Goal: Task Accomplishment & Management: Use online tool/utility

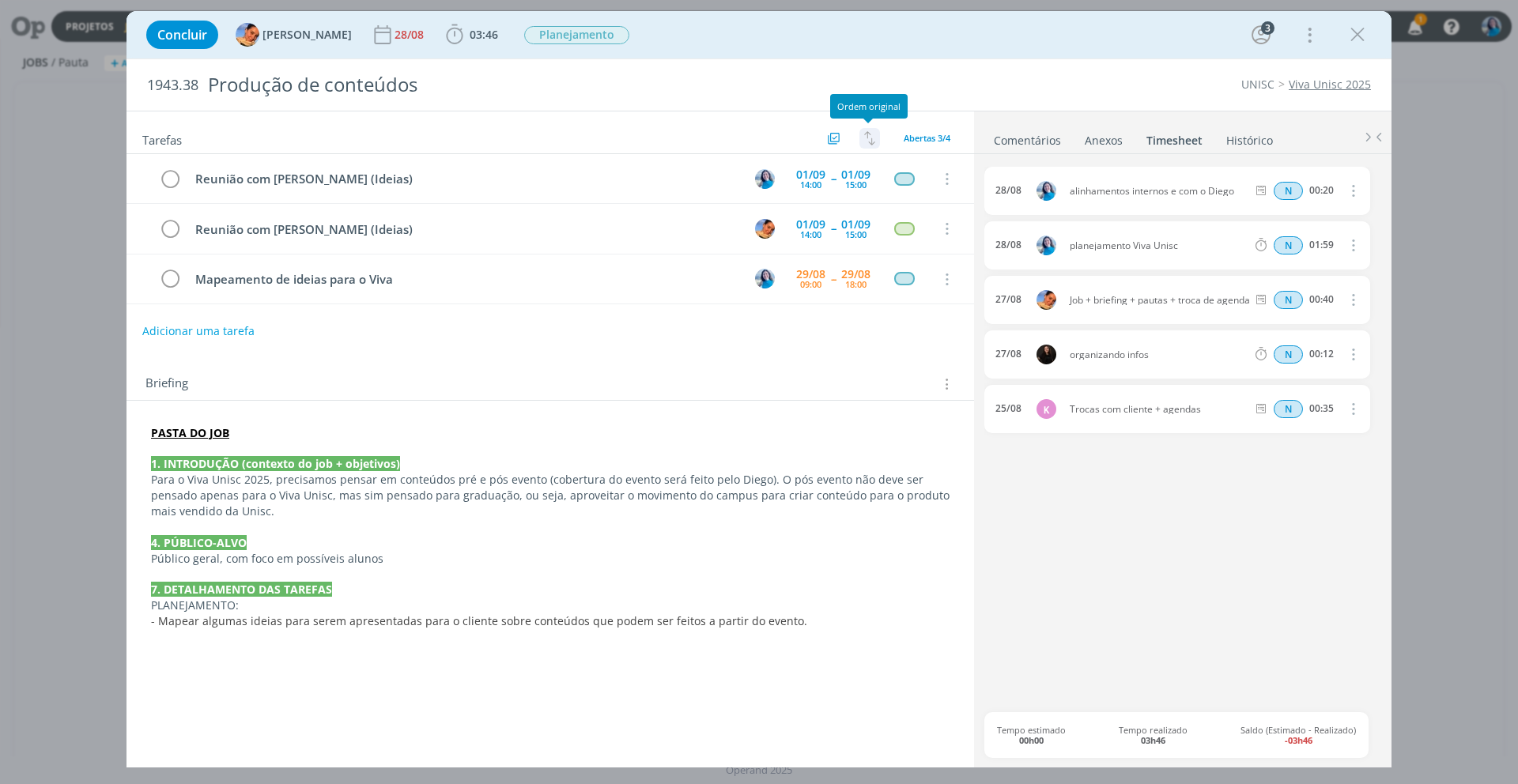
click at [864, 131] on img "dialog" at bounding box center [869, 138] width 11 height 14
click at [792, 384] on div "Briefing Briefings Predefinidos Versões do Briefing Ver Briefing do Projeto" at bounding box center [551, 384] width 813 height 21
click at [1034, 140] on link "Comentários" at bounding box center [1027, 137] width 68 height 22
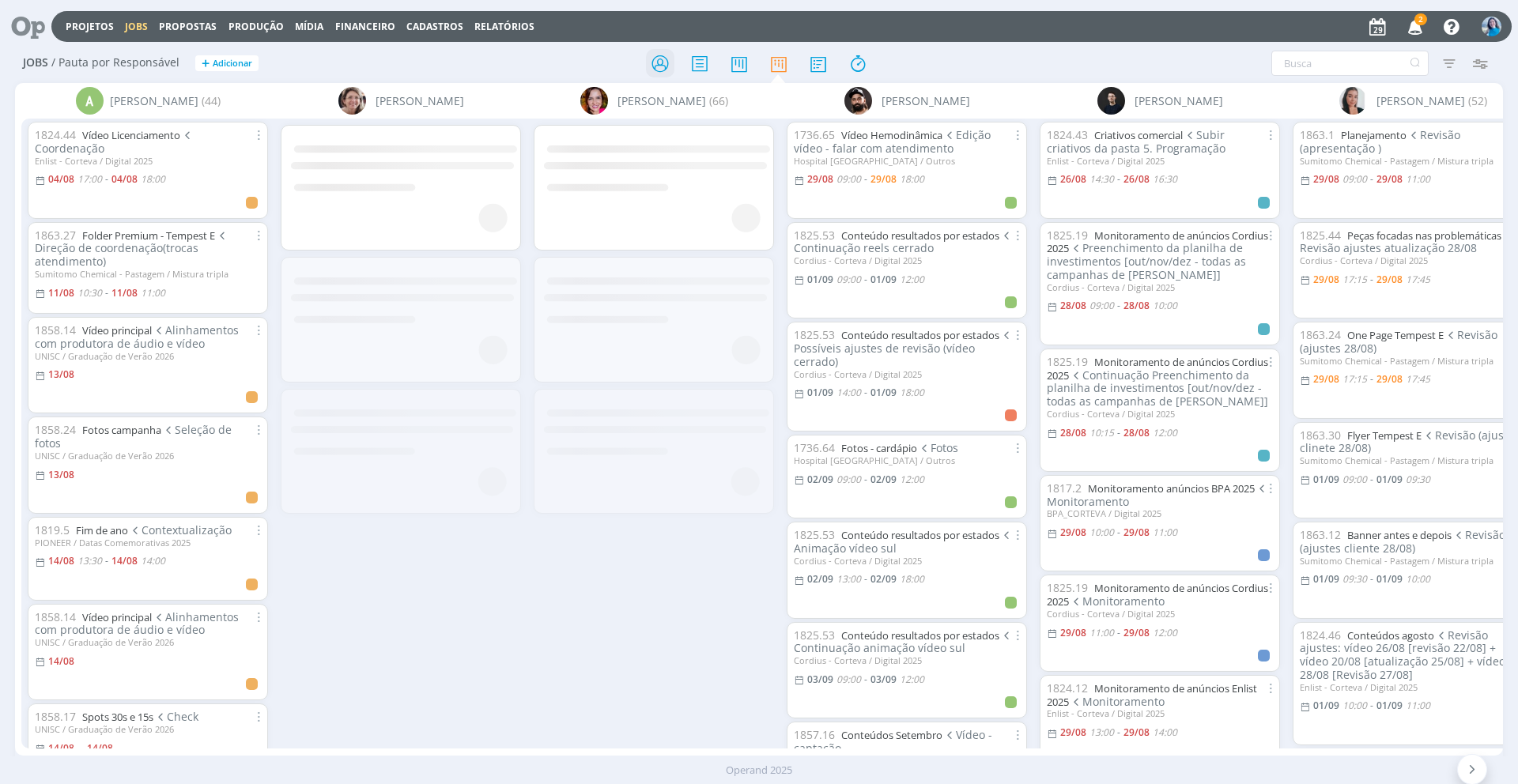
click at [662, 64] on icon at bounding box center [660, 64] width 28 height 31
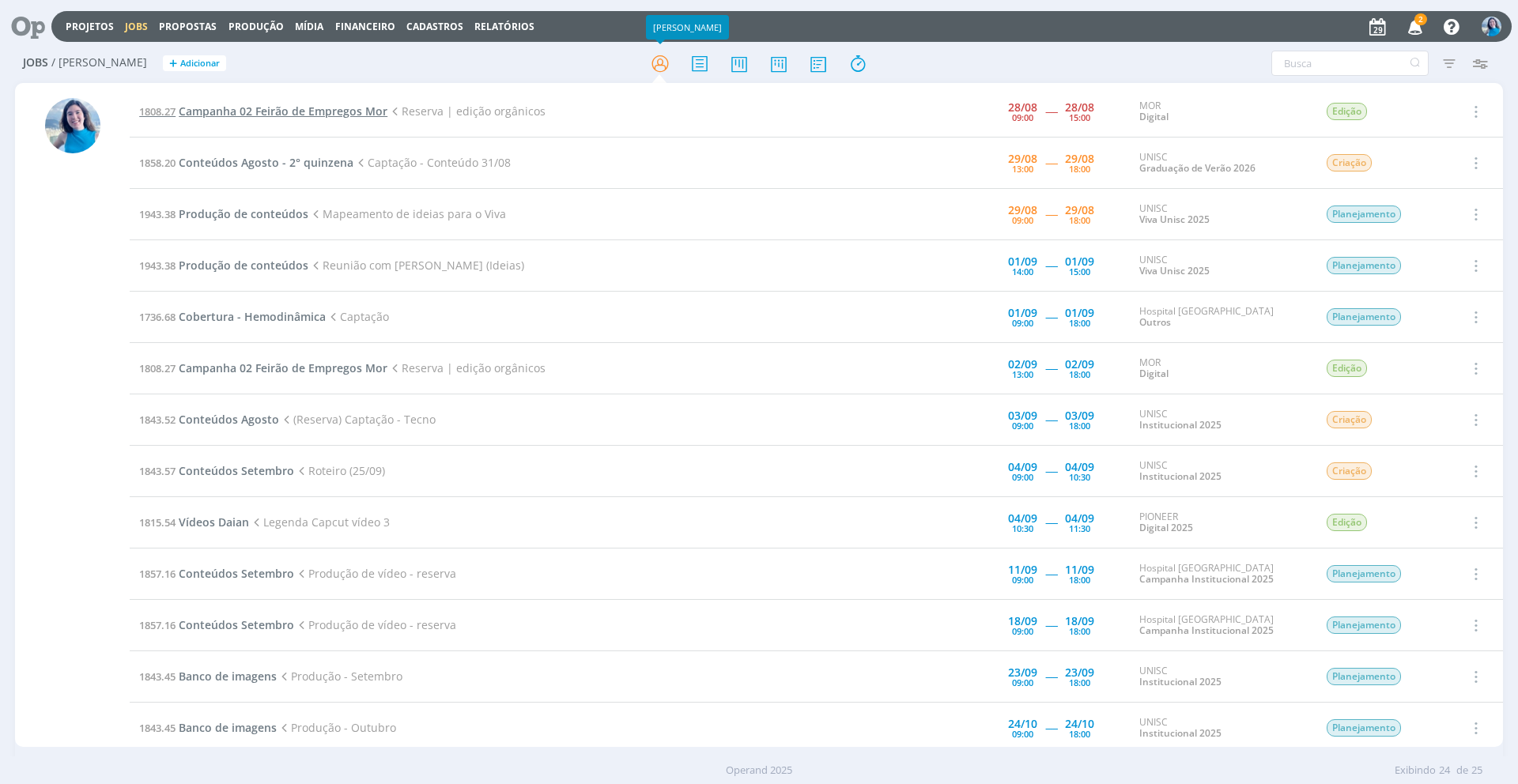
click at [340, 113] on span "Campanha 02 Feirão de Empregos Mor" at bounding box center [283, 111] width 209 height 15
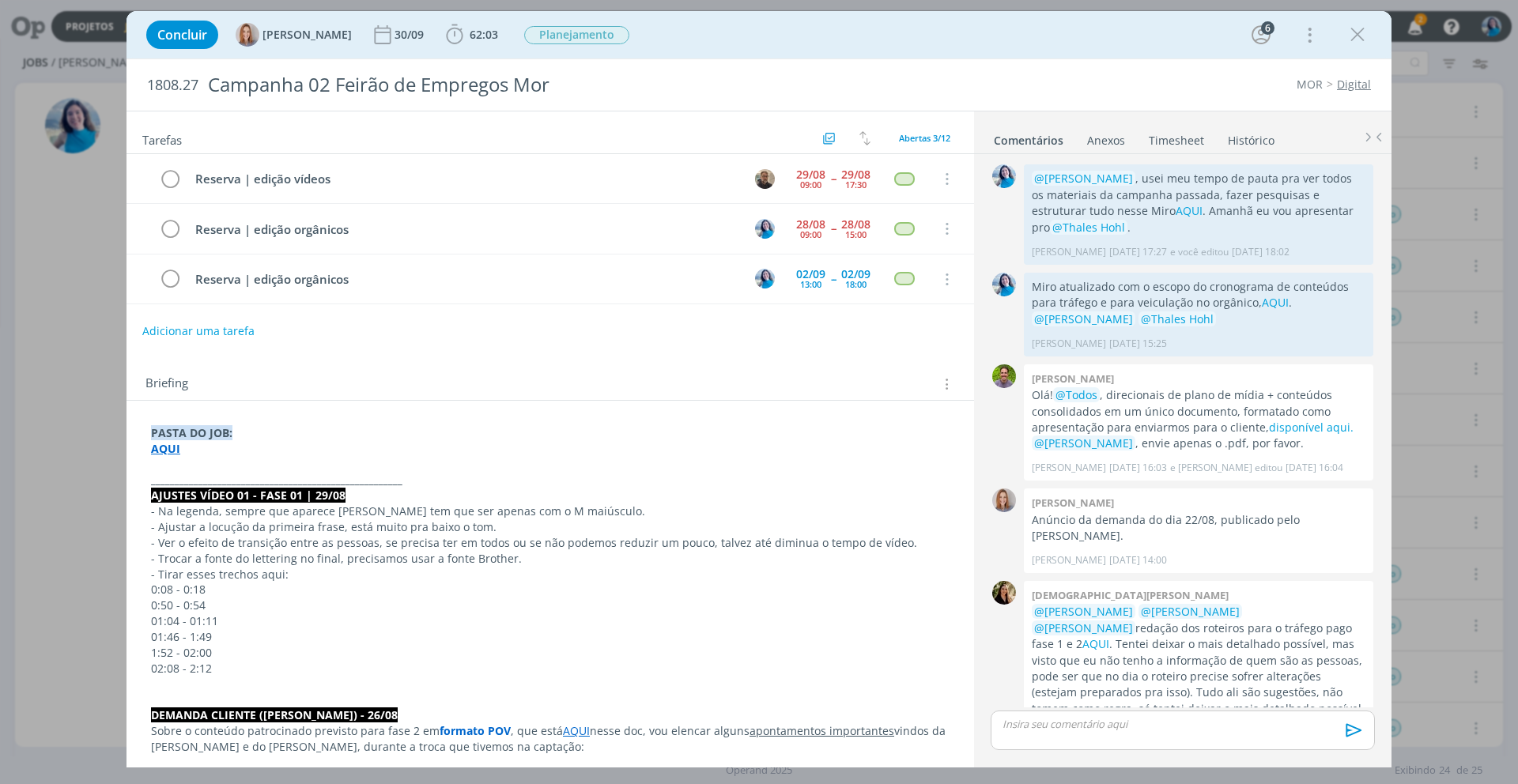
scroll to position [535, 0]
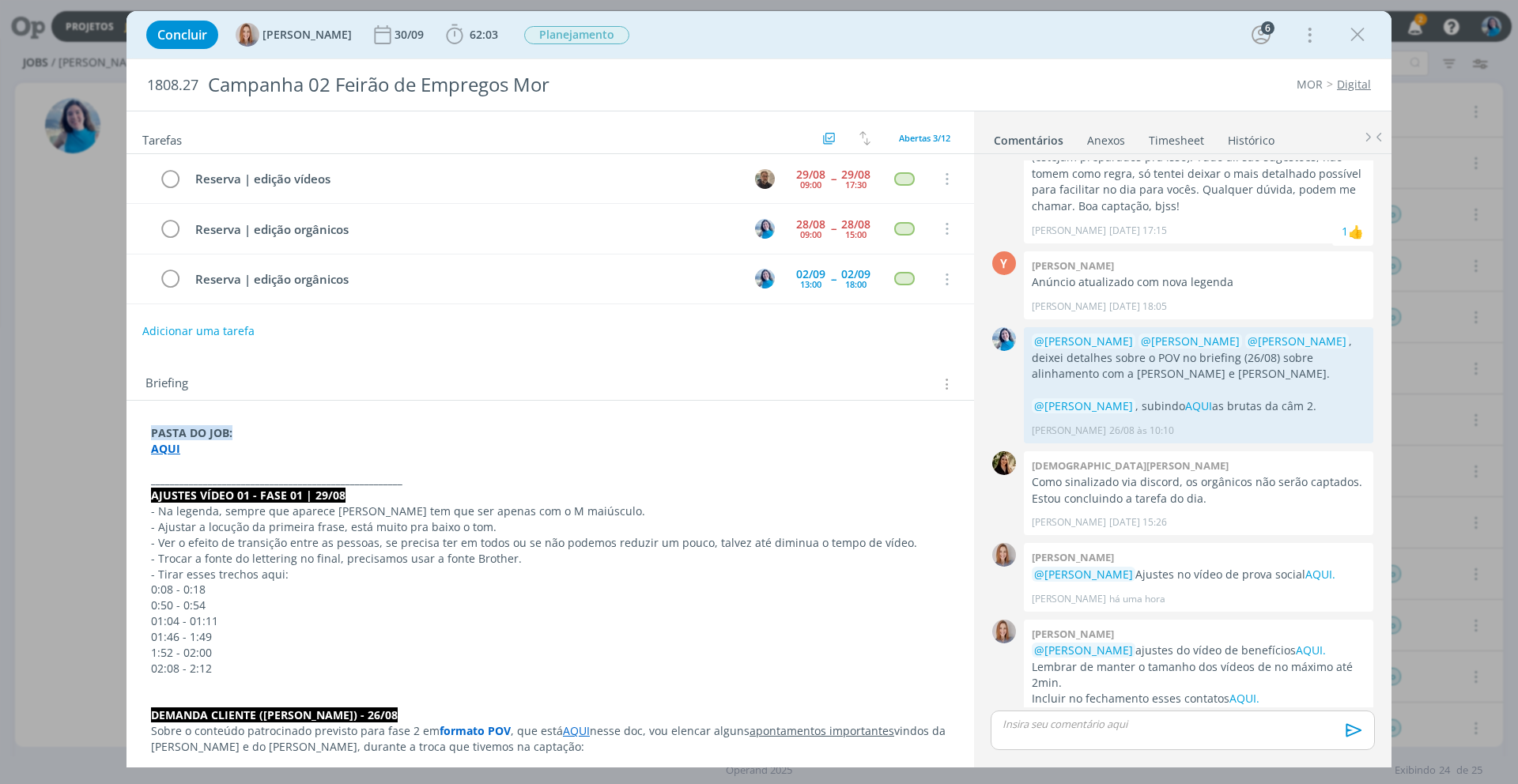
click at [168, 450] on strong "AQUI" at bounding box center [165, 448] width 29 height 15
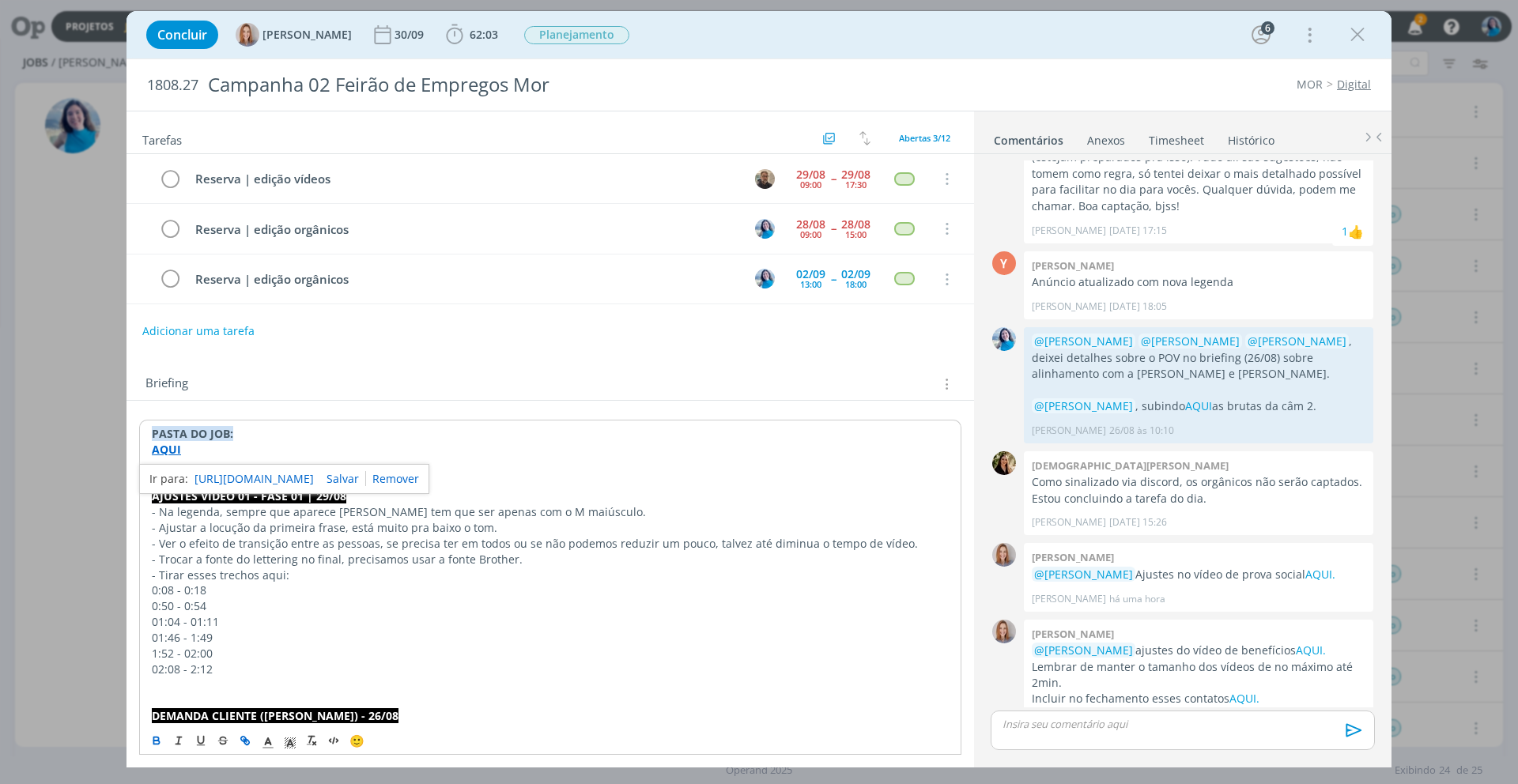
click at [216, 480] on link "https://sobeae.sharepoint.com/:f:/s/SOBEAE/EtDFSz3aiaNBsLnR1KZCebEBe5pqRIMT4TAA…" at bounding box center [255, 479] width 120 height 21
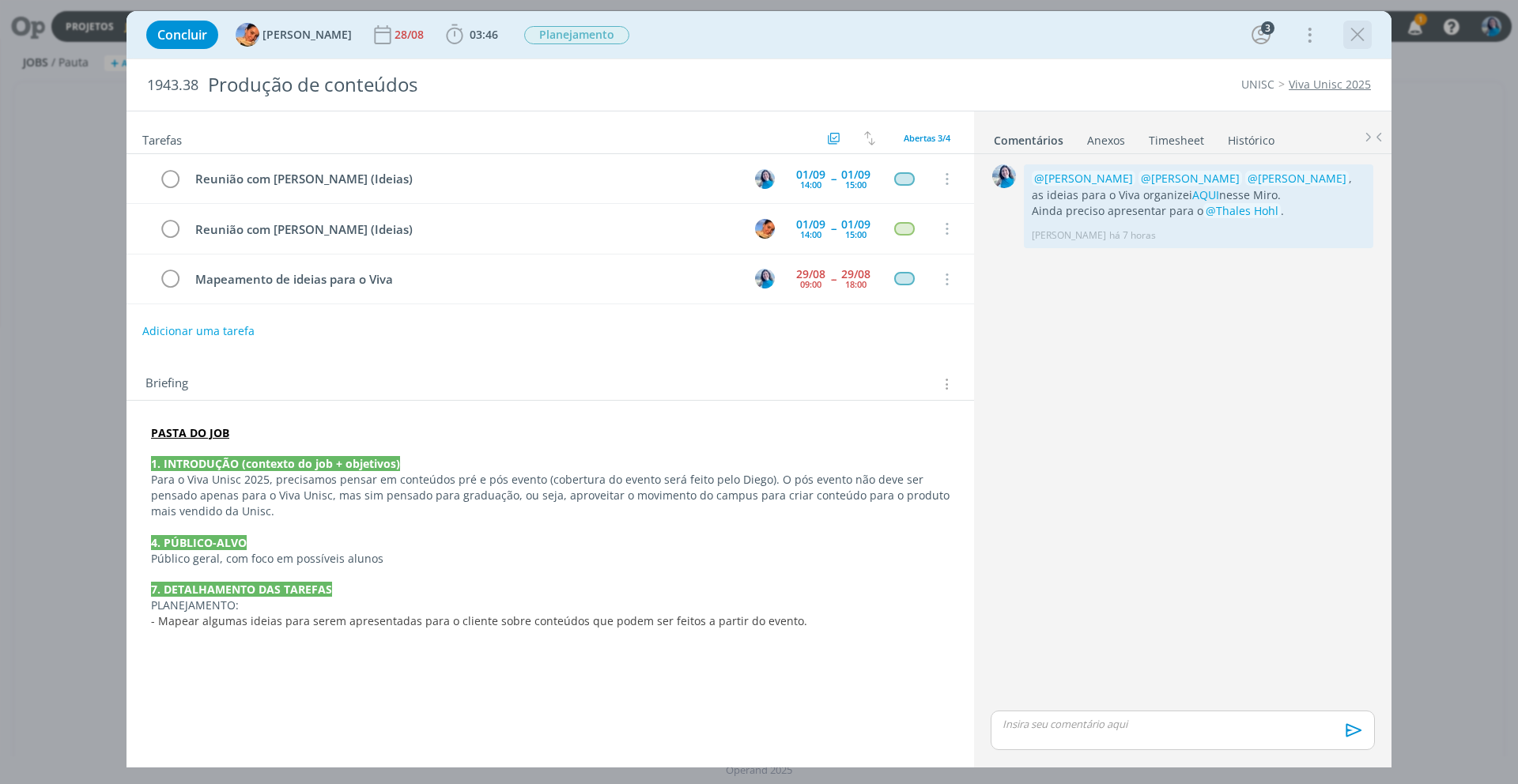
click at [1355, 36] on icon "dialog" at bounding box center [1356, 34] width 23 height 23
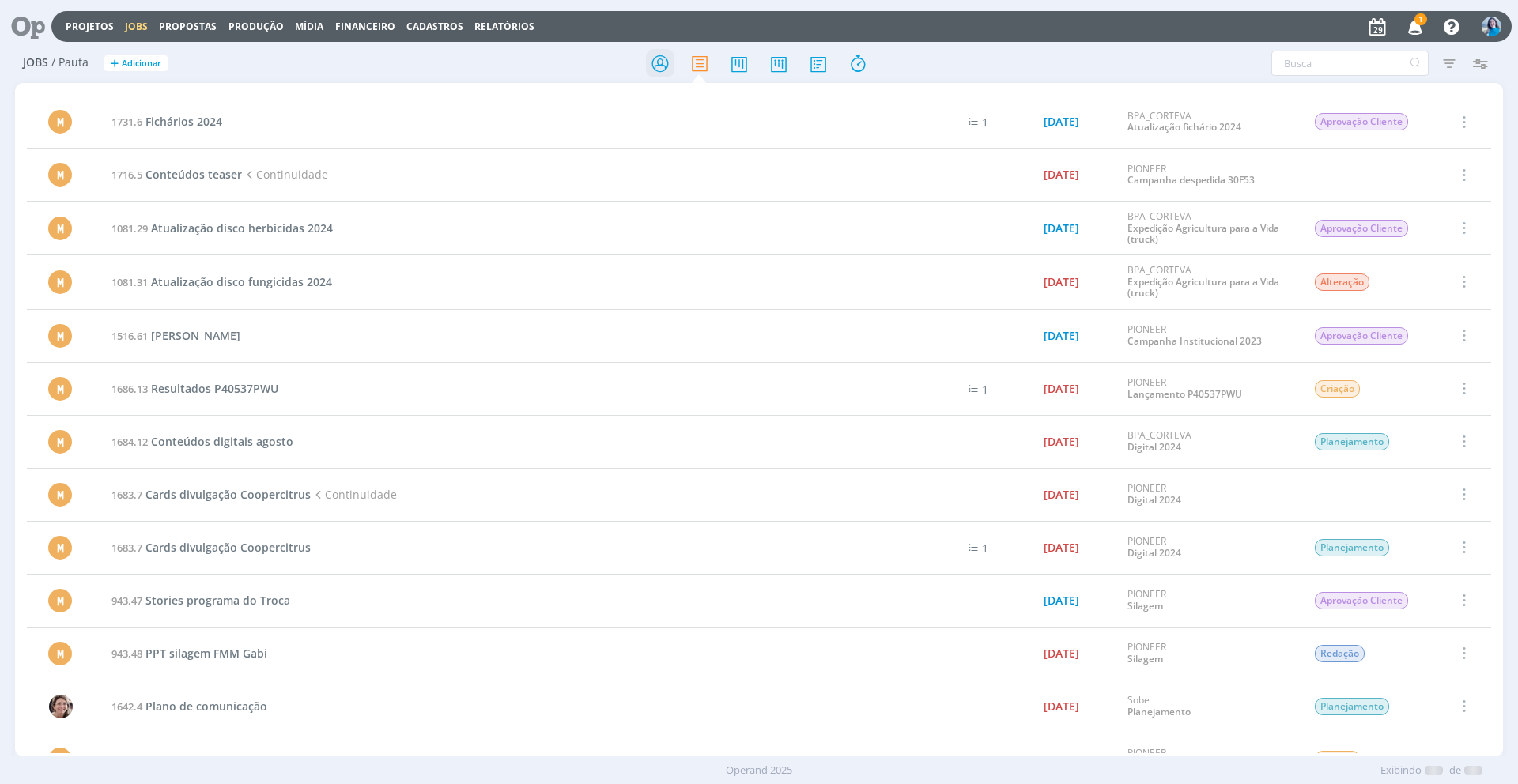
click at [668, 65] on icon at bounding box center [660, 64] width 28 height 31
